Goal: Information Seeking & Learning: Learn about a topic

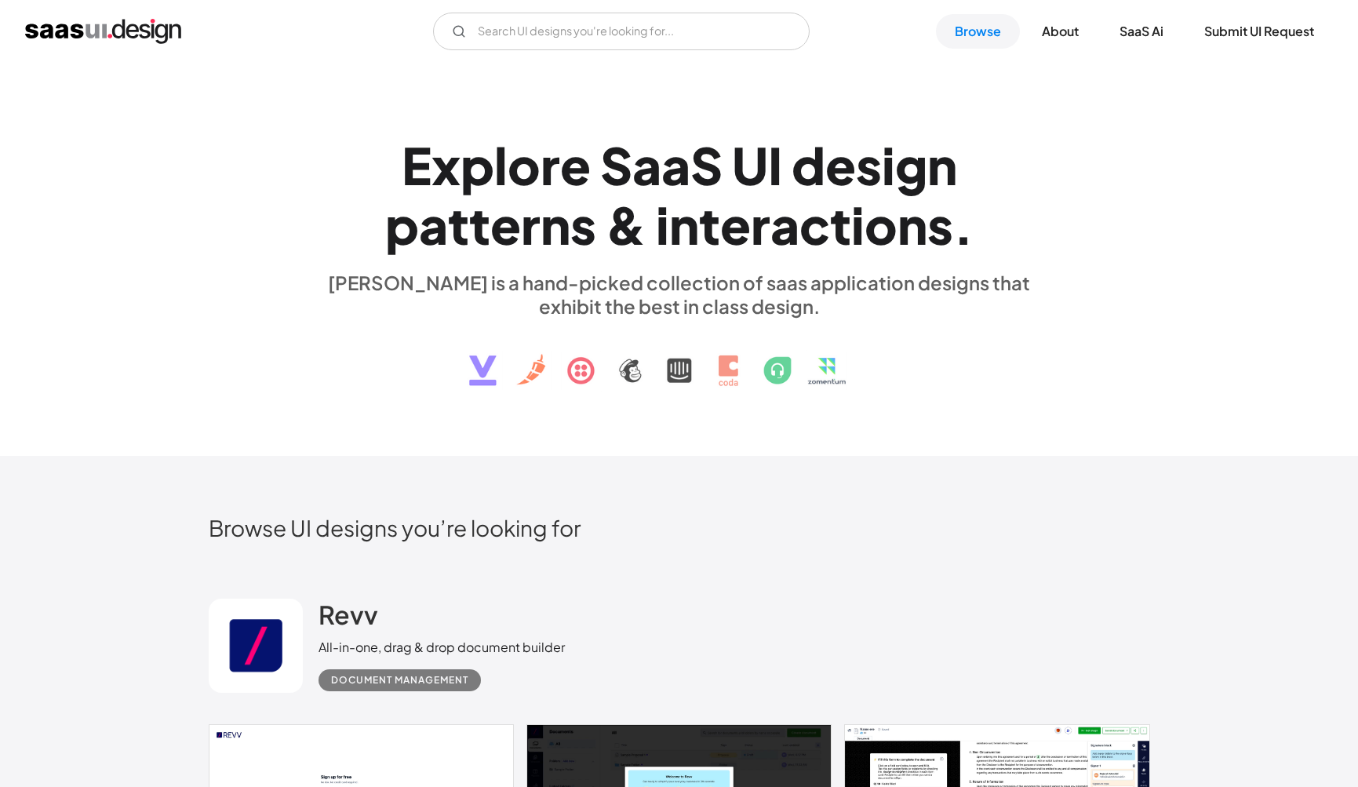
click at [981, 49] on div "V7 Labs Gen AI Application Design Best-in-class data labeling tool. GenAI Close…" at bounding box center [679, 32] width 1308 height 38
click at [981, 42] on link "SaaS Ai" at bounding box center [1142, 31] width 82 height 35
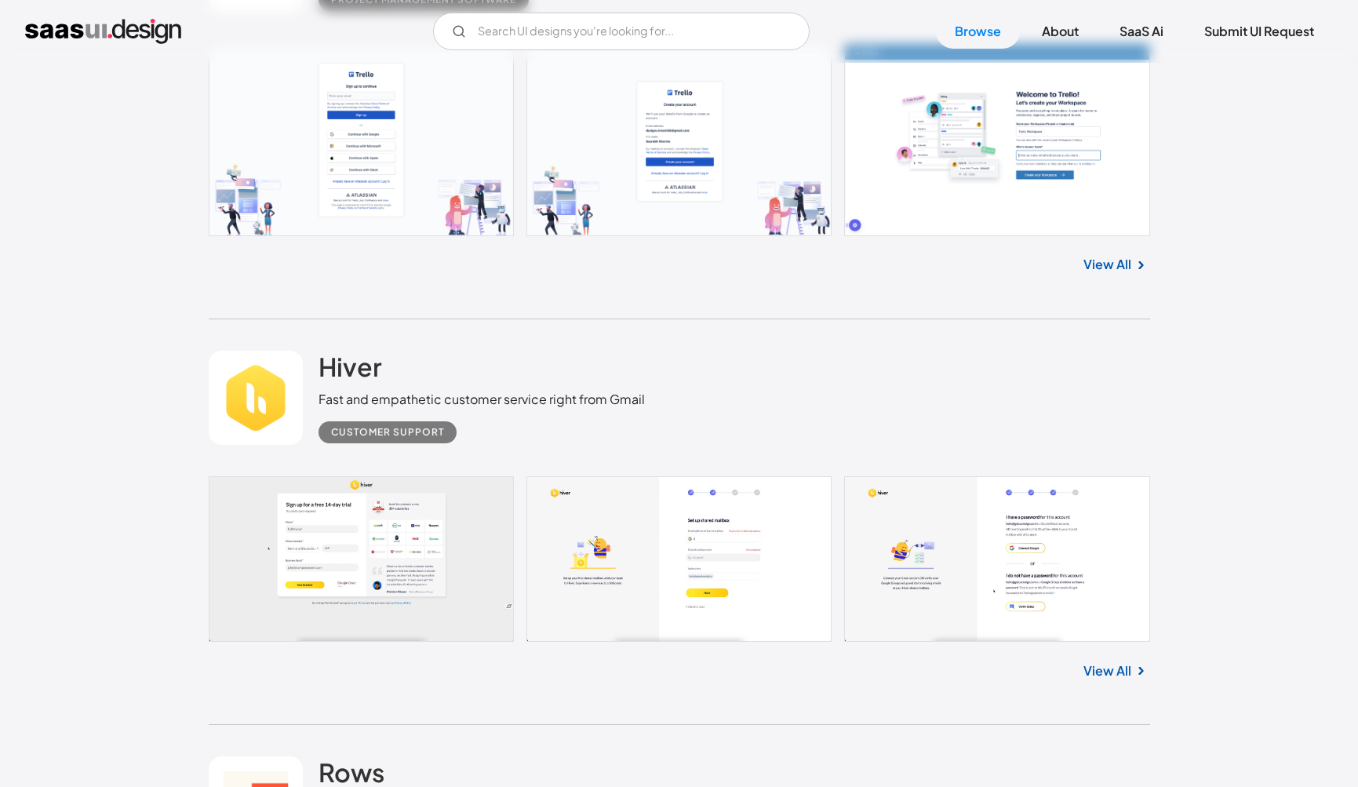
scroll to position [11825, 0]
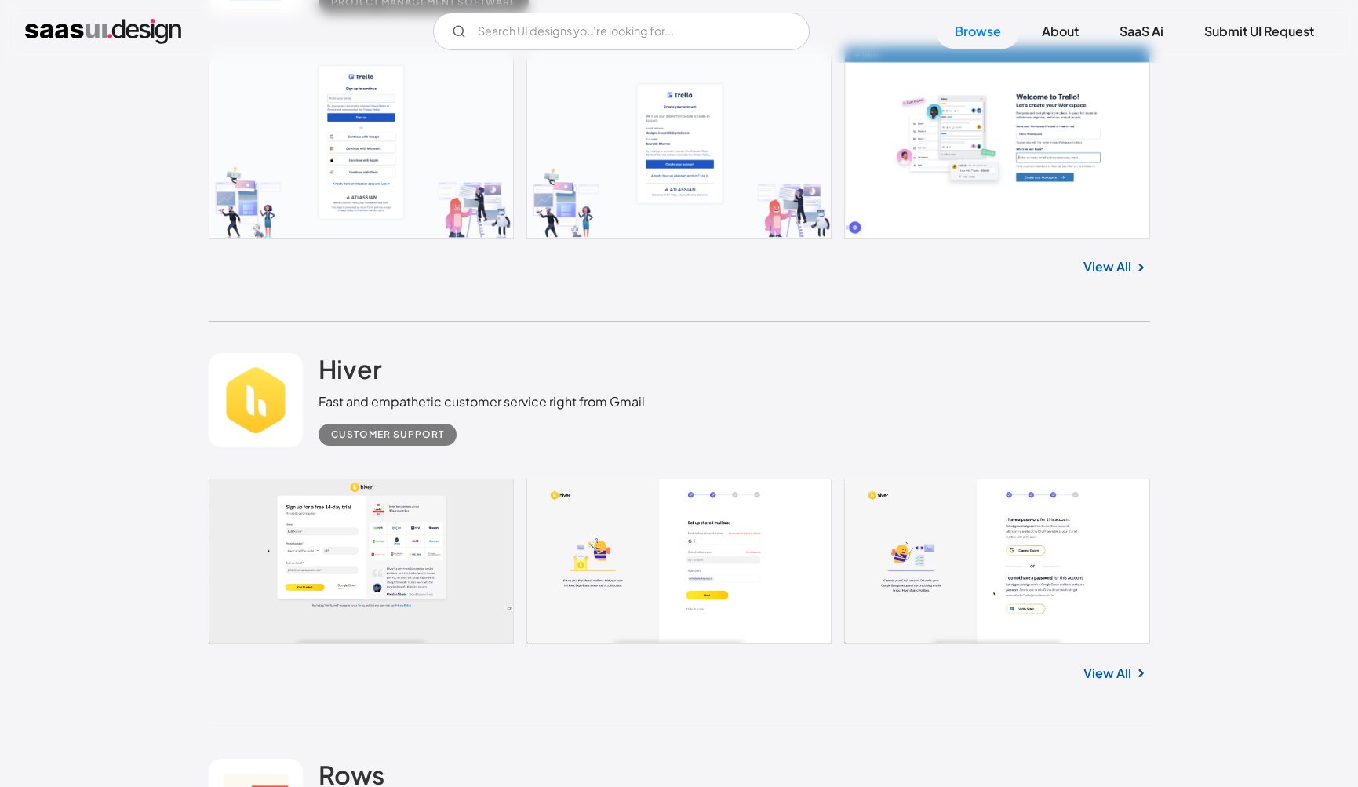
click at [981, 608] on link "View All" at bounding box center [1108, 673] width 48 height 19
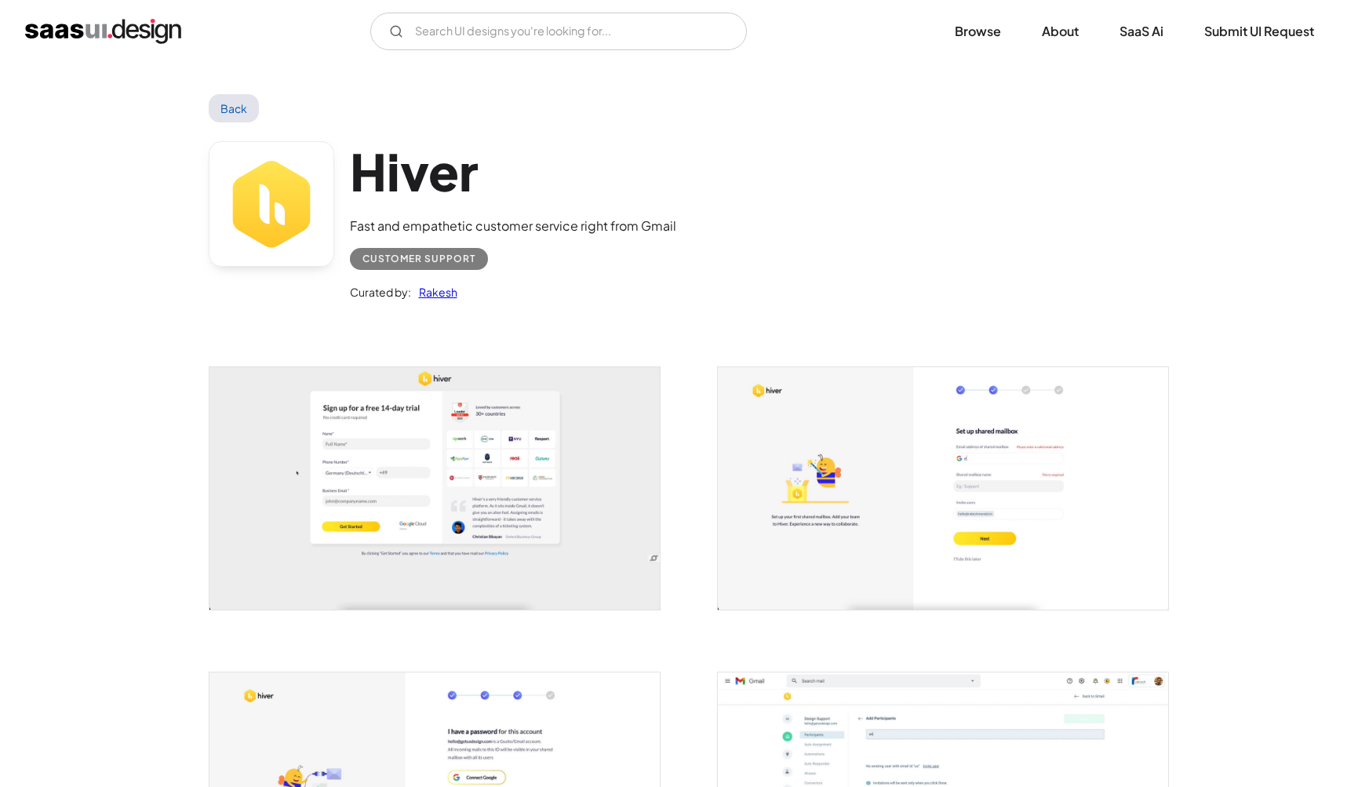
click at [439, 523] on img "open lightbox" at bounding box center [435, 488] width 450 height 243
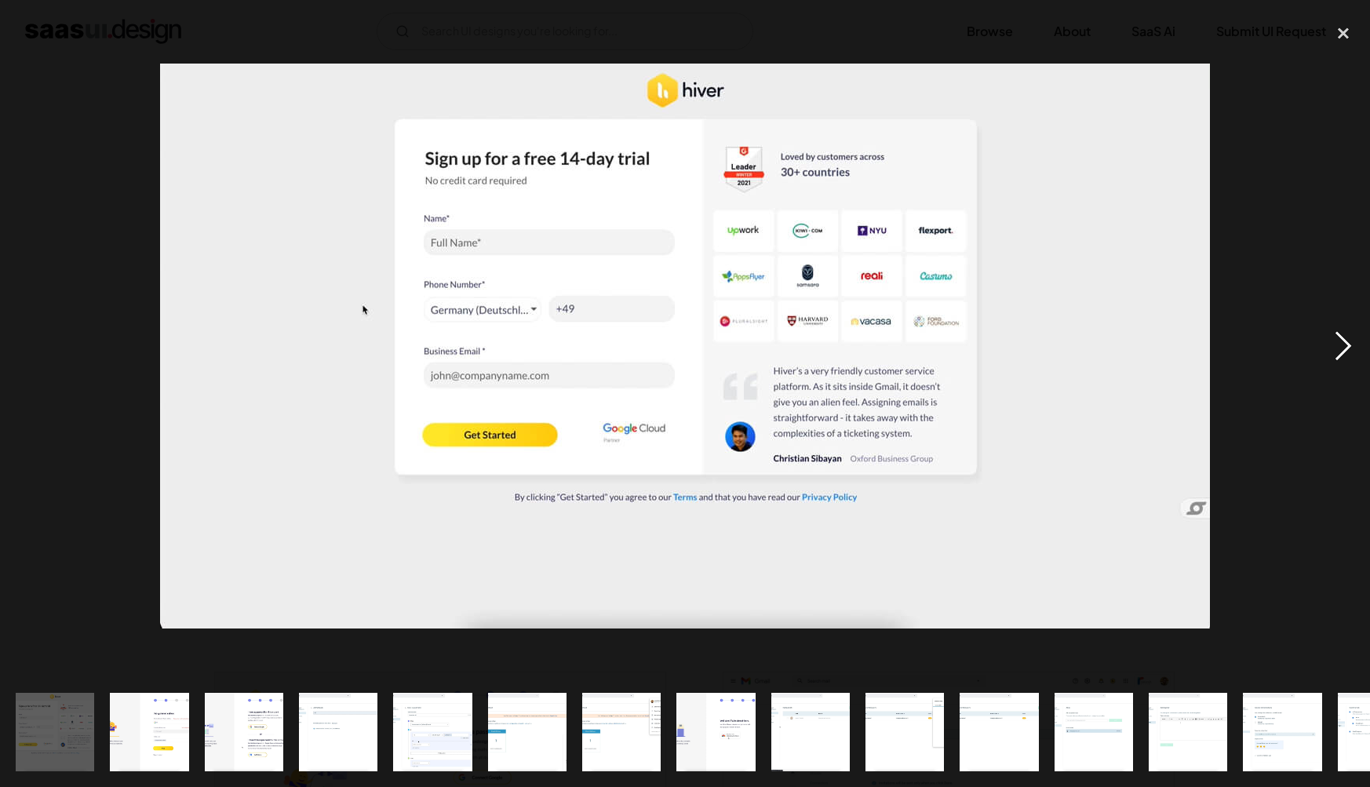
click at [1349, 352] on div "next image" at bounding box center [1343, 347] width 53 height 662
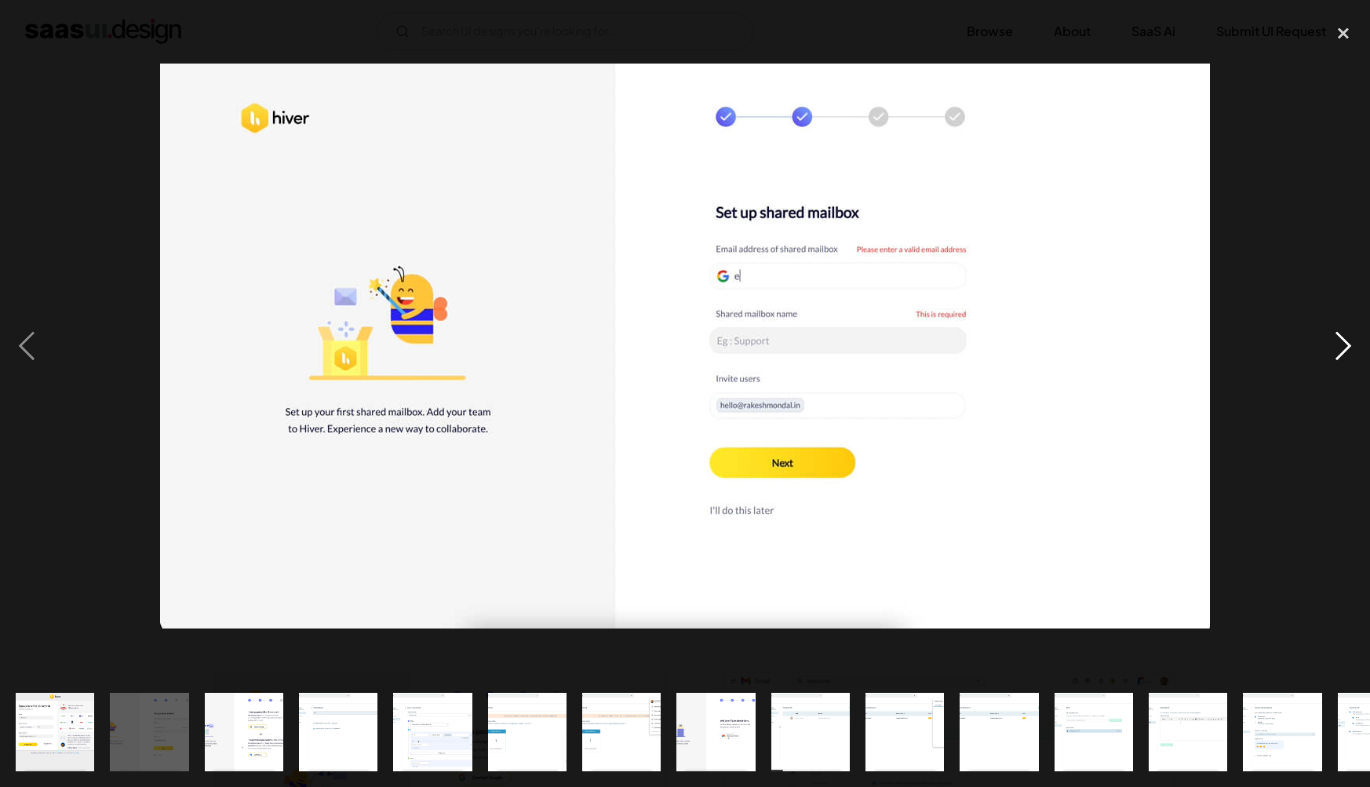
click at [1348, 352] on div "next image" at bounding box center [1343, 347] width 53 height 662
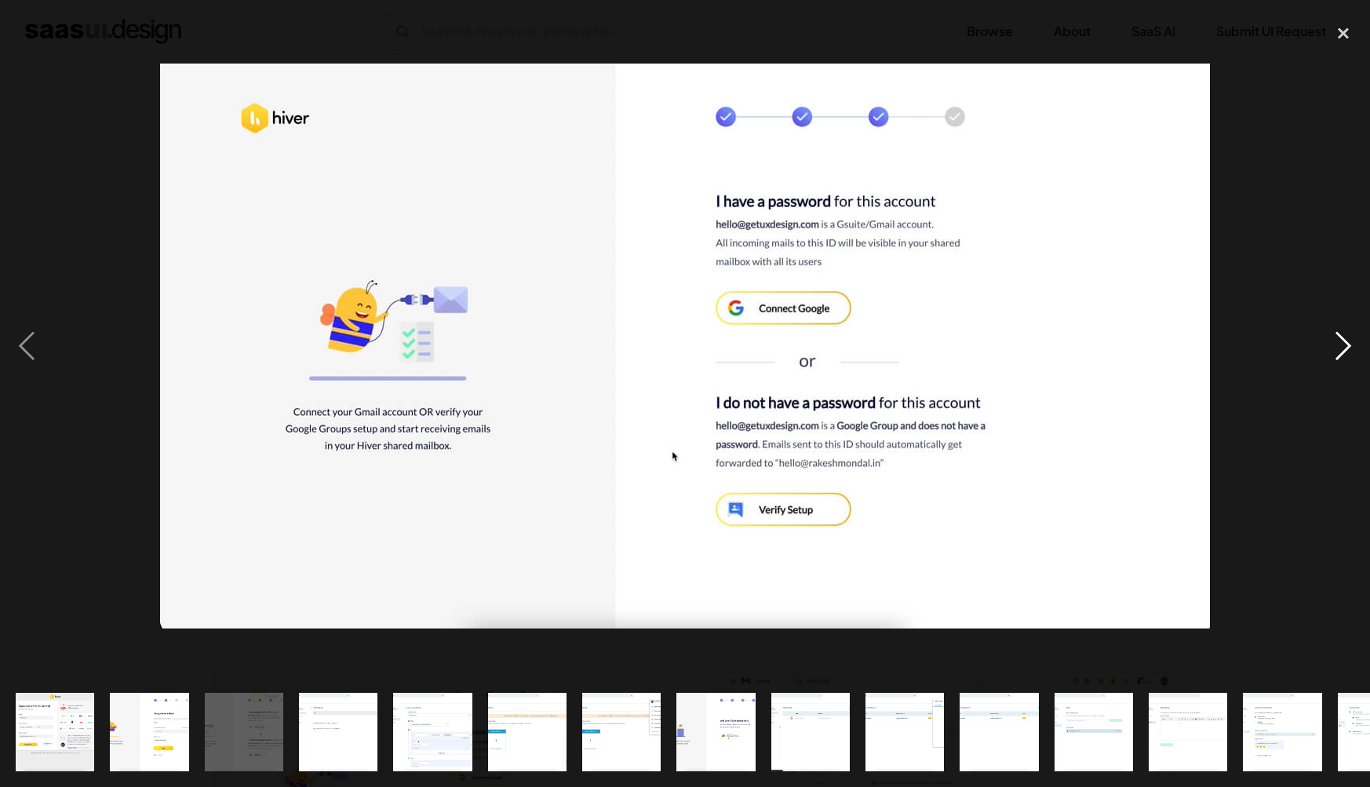
click at [1348, 352] on div "next image" at bounding box center [1343, 347] width 53 height 662
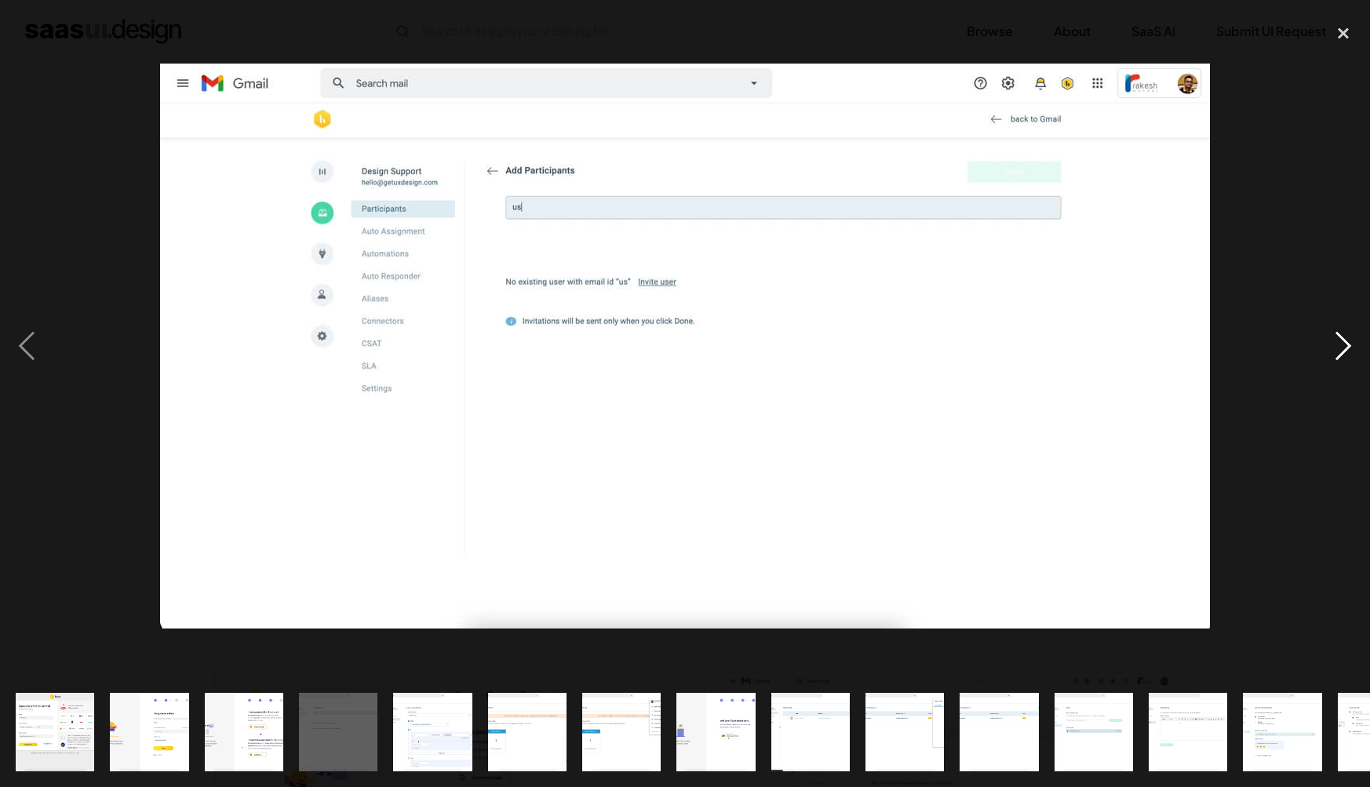
click at [1348, 352] on div "next image" at bounding box center [1343, 347] width 53 height 662
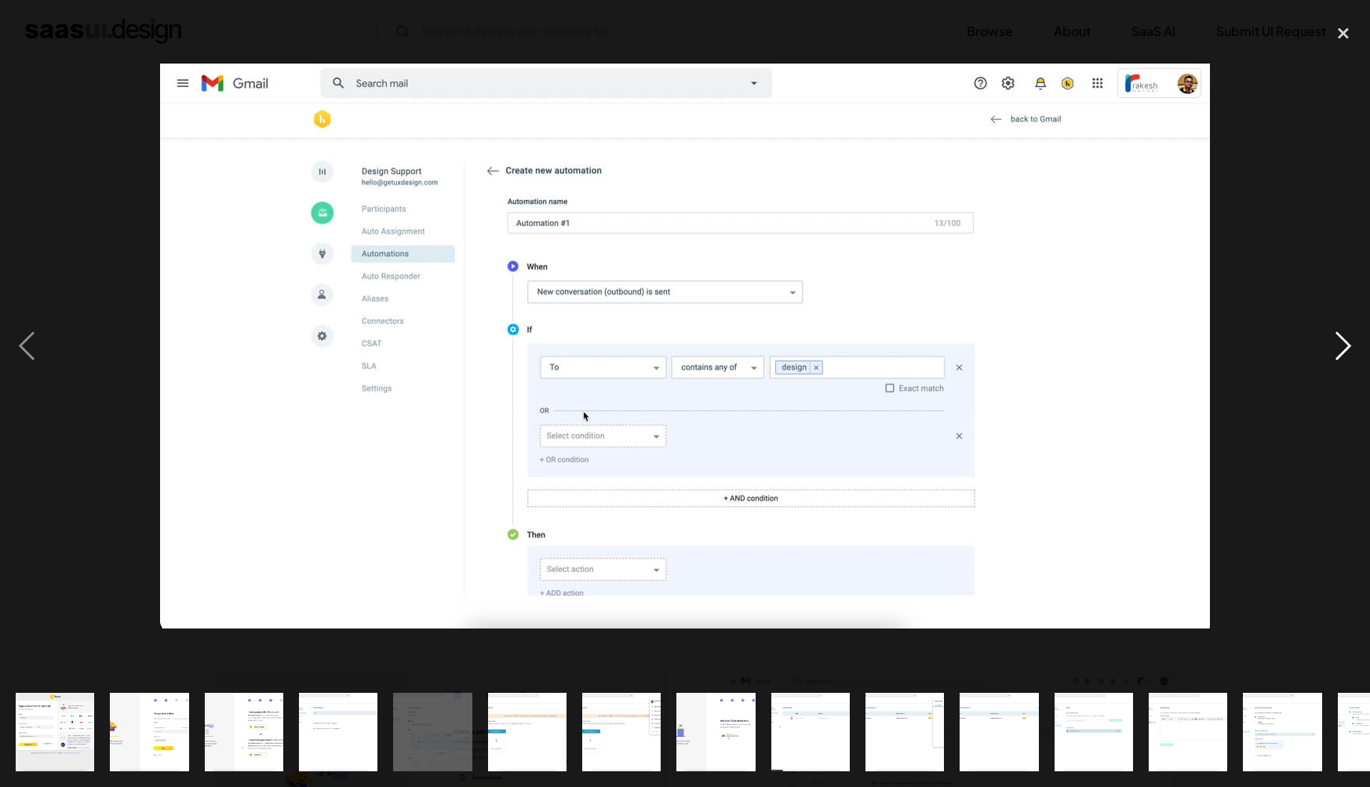
click at [1348, 352] on div "next image" at bounding box center [1343, 347] width 53 height 662
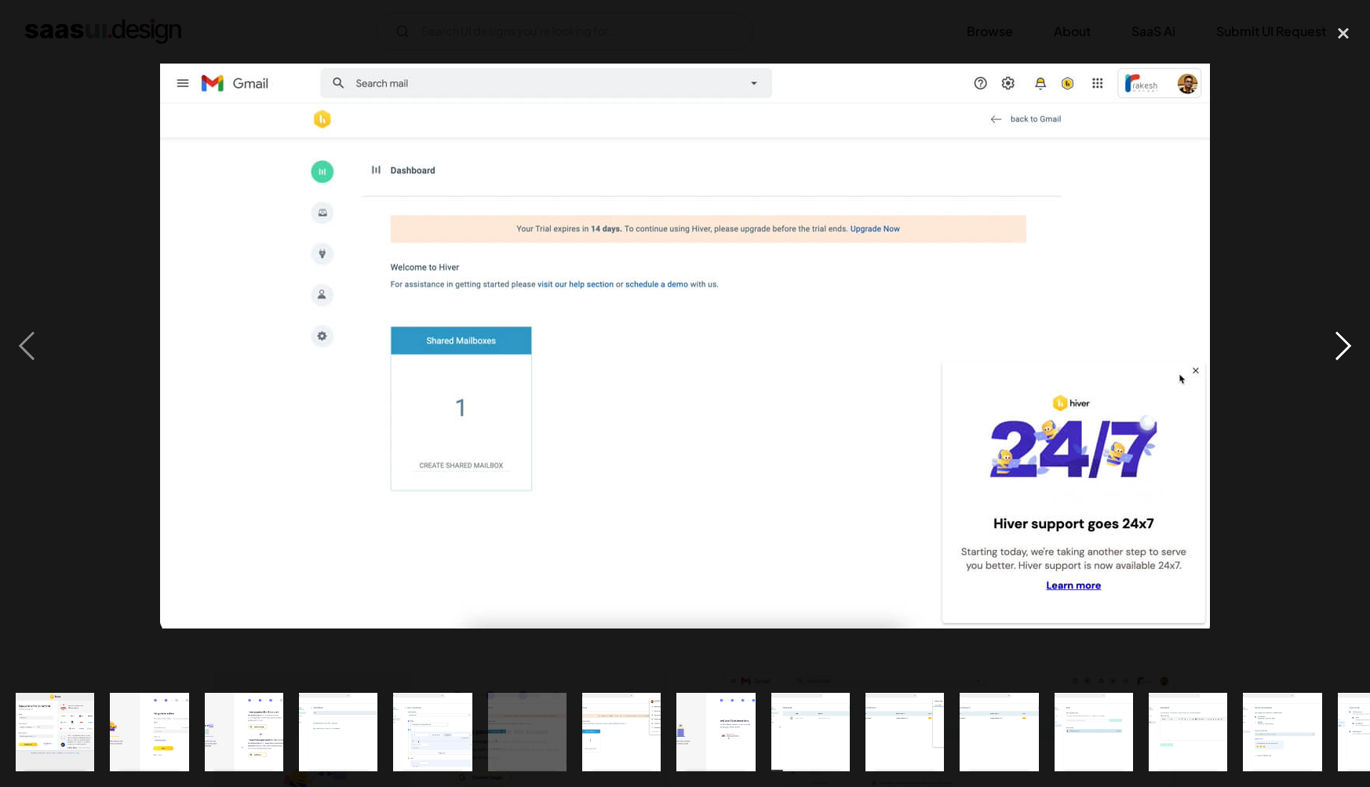
click at [1348, 352] on div "next image" at bounding box center [1343, 347] width 53 height 662
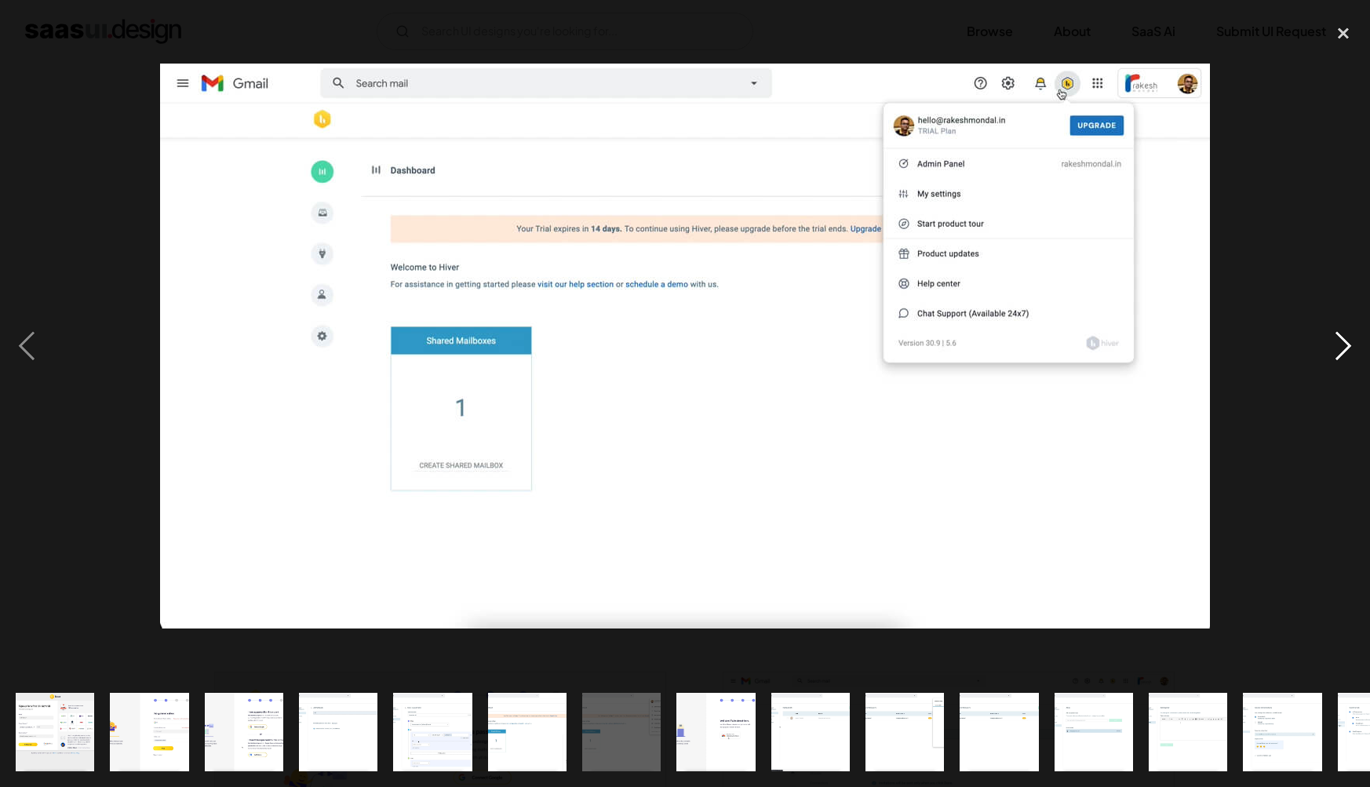
click at [1348, 352] on div "next image" at bounding box center [1343, 347] width 53 height 662
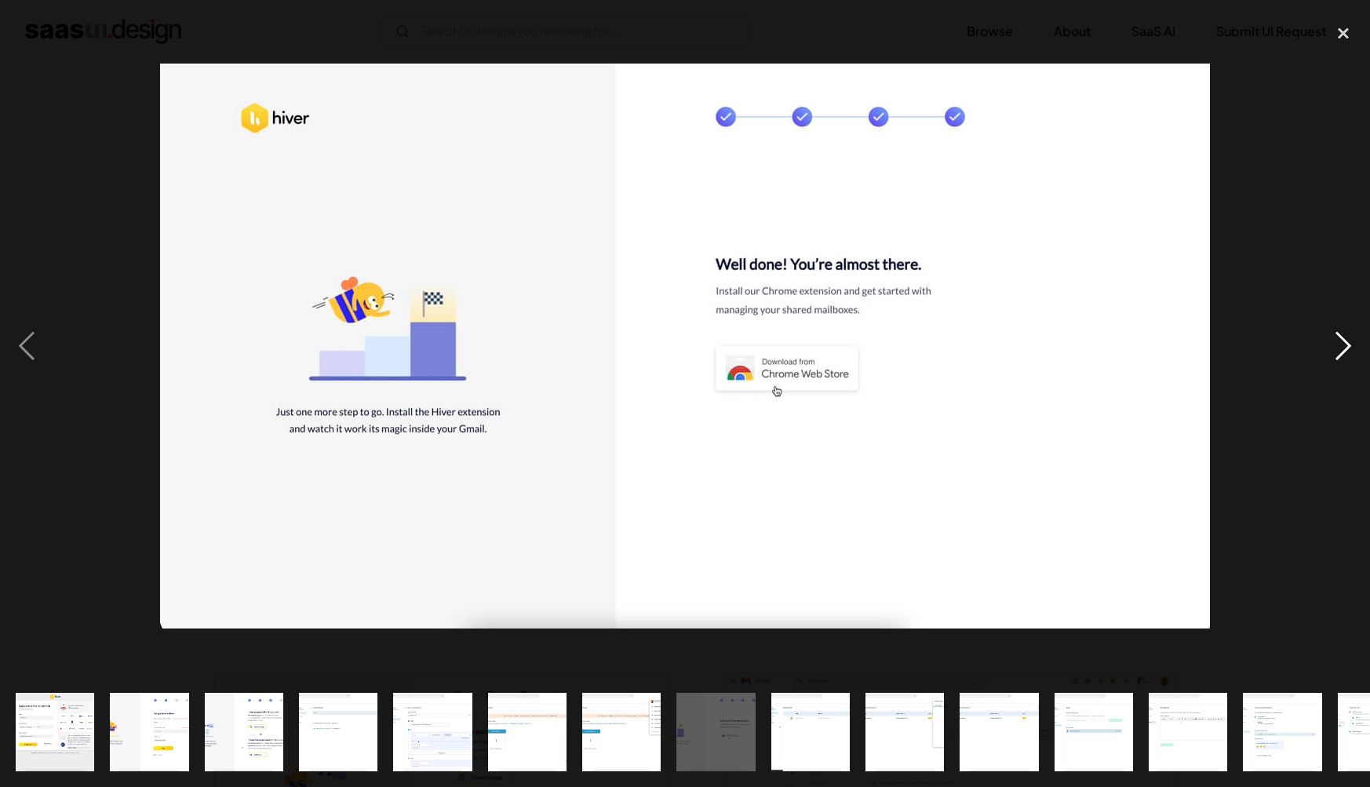
click at [1348, 352] on div "next image" at bounding box center [1343, 347] width 53 height 662
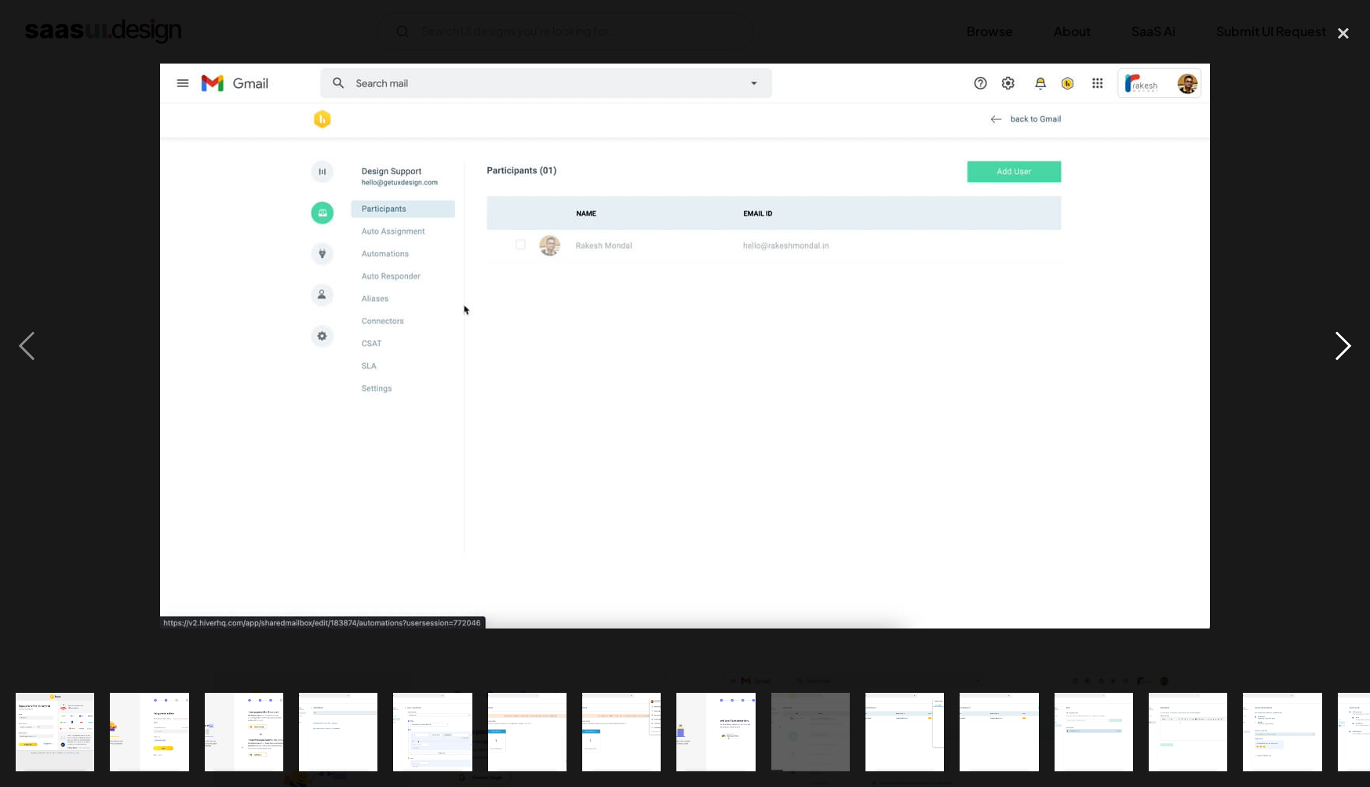
click at [1348, 352] on div "next image" at bounding box center [1343, 347] width 53 height 662
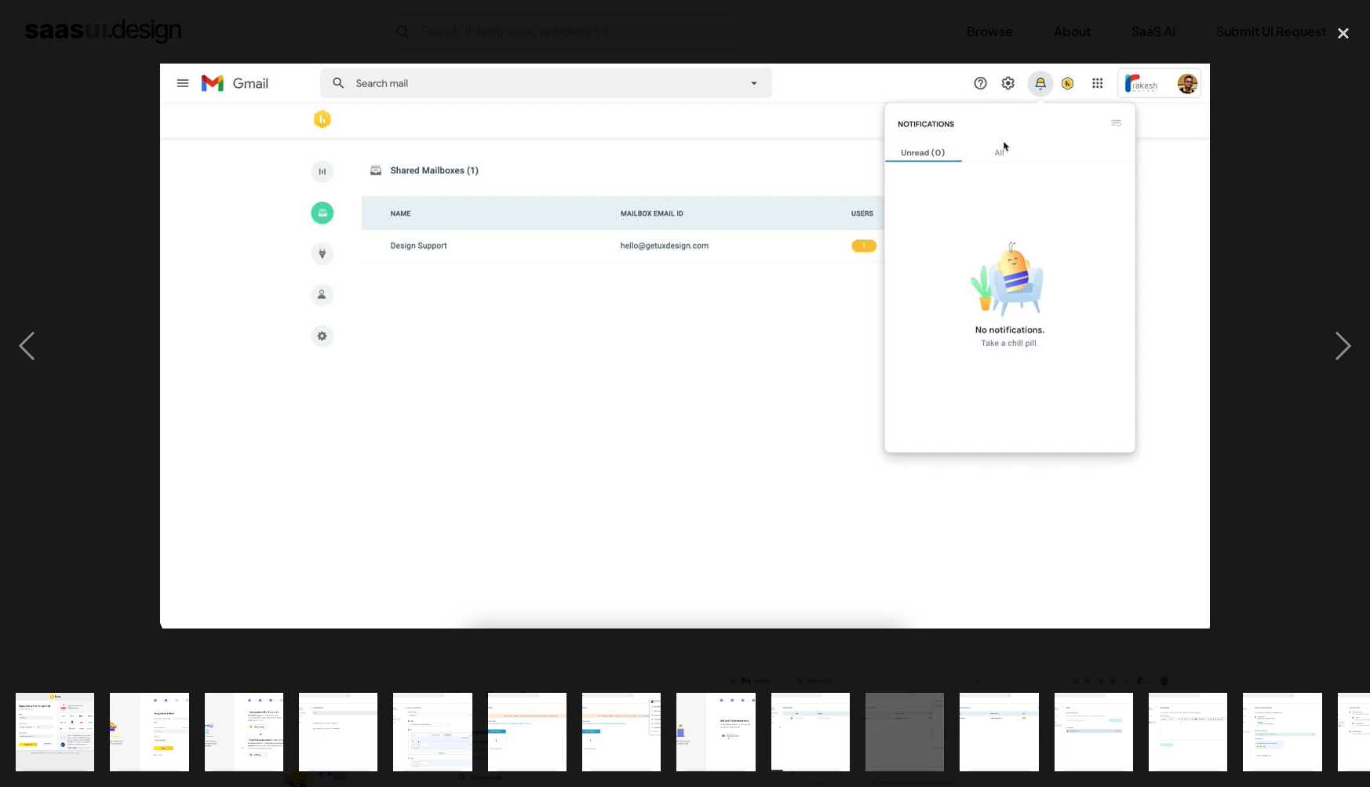
click at [1301, 446] on div at bounding box center [685, 347] width 1370 height 662
